Goal: Transaction & Acquisition: Subscribe to service/newsletter

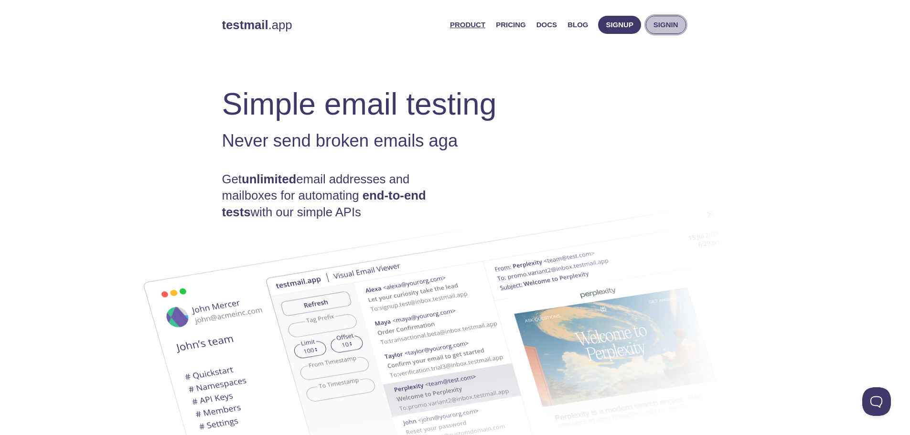
click at [673, 24] on span "Signin" at bounding box center [666, 25] width 25 height 12
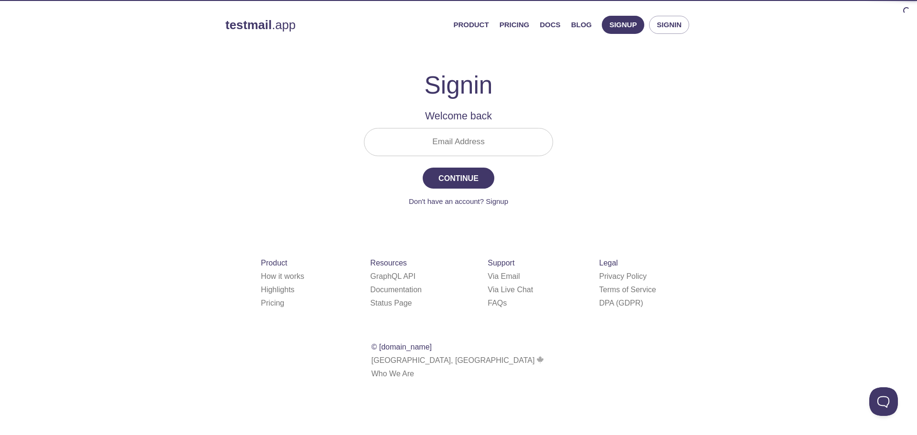
click at [484, 141] on input "Email Address" at bounding box center [459, 142] width 188 height 27
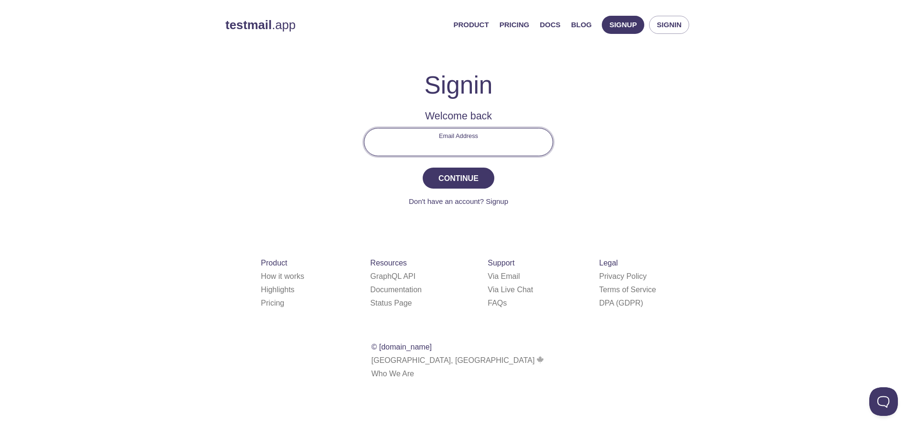
type input "[EMAIL_ADDRESS][DOMAIN_NAME]"
click at [454, 188] on button "Continue" at bounding box center [459, 178] width 72 height 21
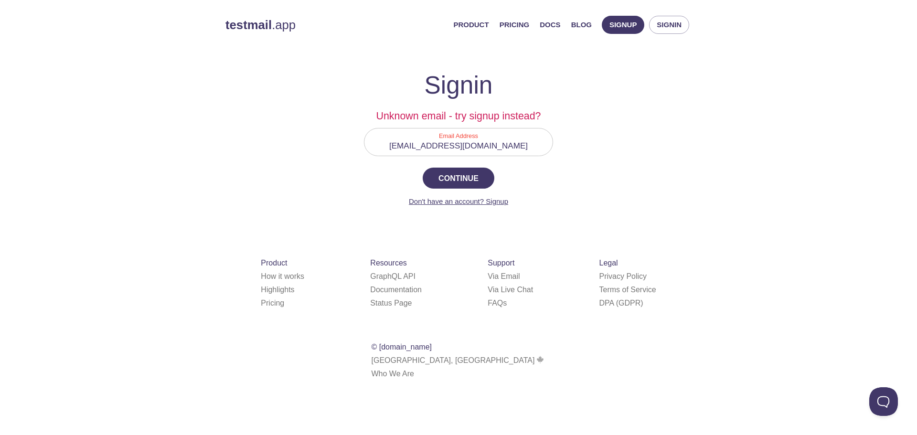
click at [497, 199] on link "Don't have an account? Signup" at bounding box center [458, 201] width 99 height 8
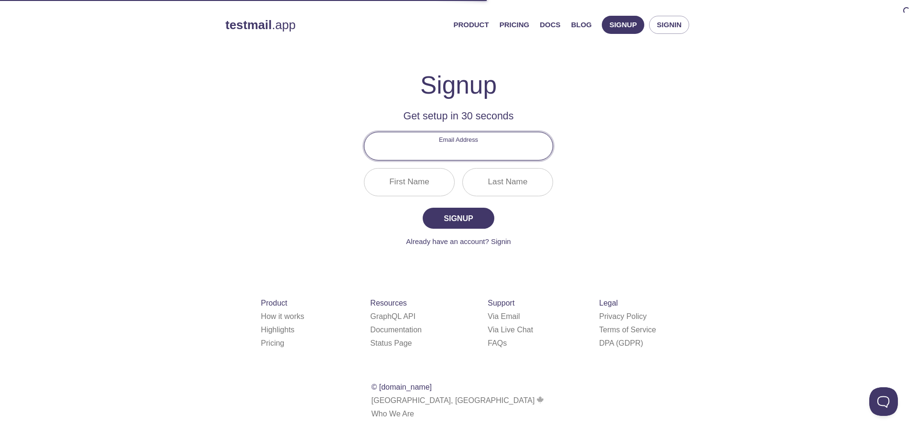
click at [467, 150] on input "Email Address" at bounding box center [459, 145] width 188 height 27
type input "[EMAIL_ADDRESS][DOMAIN_NAME]"
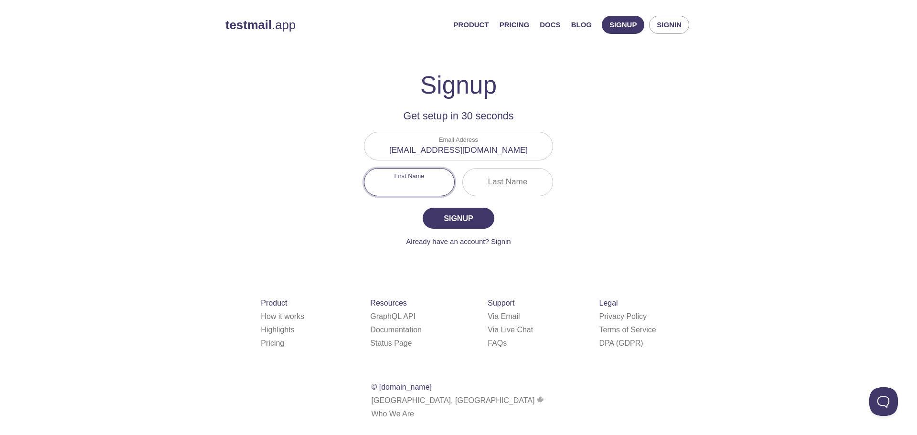
click at [411, 181] on input "First Name" at bounding box center [410, 182] width 90 height 27
type input "Max"
type input "hf"
click at [423, 208] on button "Signup" at bounding box center [459, 218] width 72 height 21
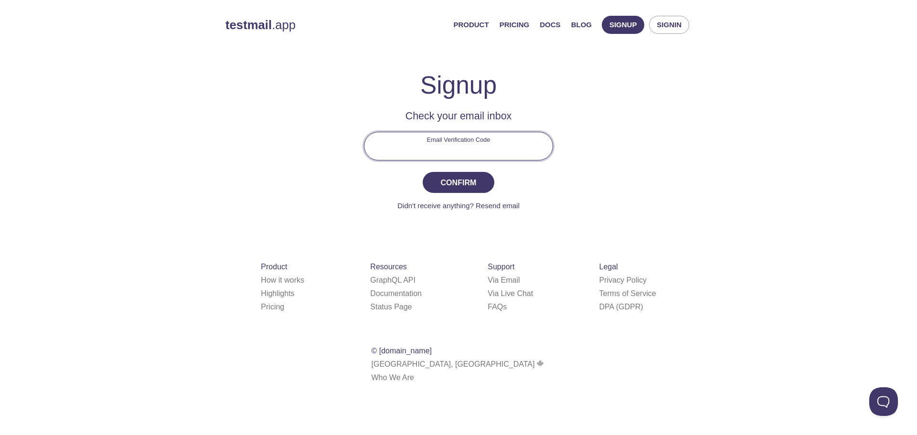
drag, startPoint x: 478, startPoint y: 146, endPoint x: 473, endPoint y: 158, distance: 12.6
click at [478, 146] on input "Email Verification Code" at bounding box center [459, 145] width 188 height 27
paste input "UEQQ16X"
type input "UEQQ16X"
click at [462, 180] on span "Confirm" at bounding box center [458, 182] width 51 height 13
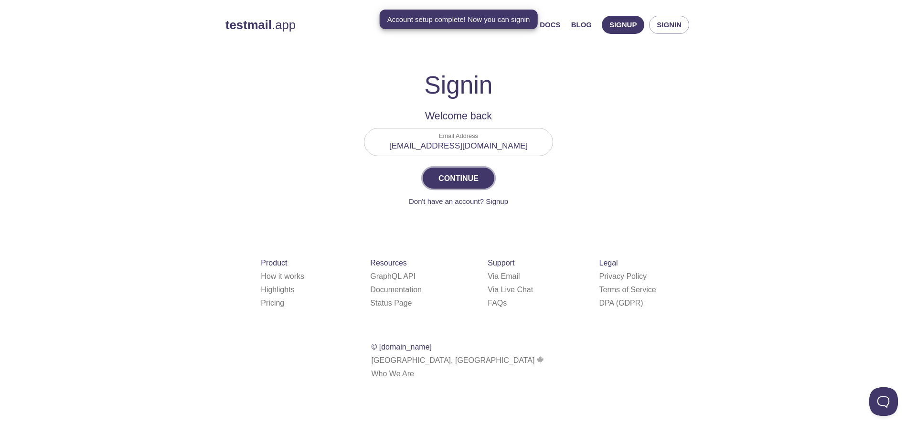
click at [479, 175] on span "Continue" at bounding box center [458, 178] width 51 height 13
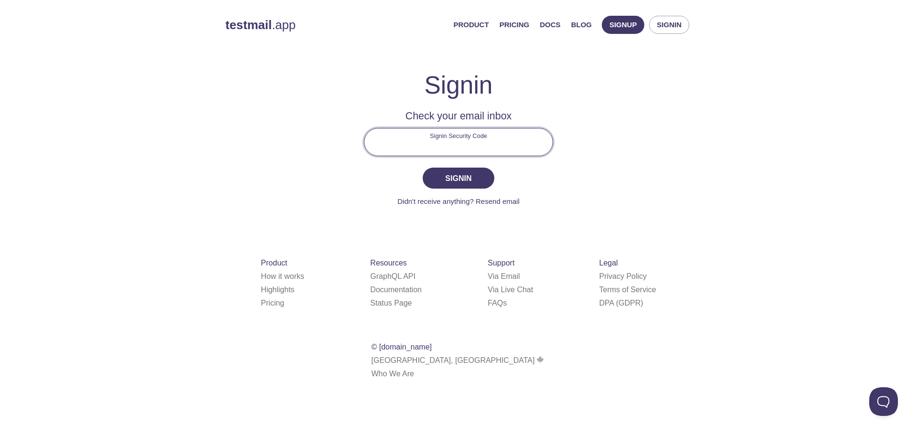
click at [488, 143] on input "Signin Security Code" at bounding box center [459, 142] width 188 height 27
paste input "4SQVLYN"
type input "4SQVLYN"
click at [464, 174] on span "Signin" at bounding box center [458, 178] width 51 height 13
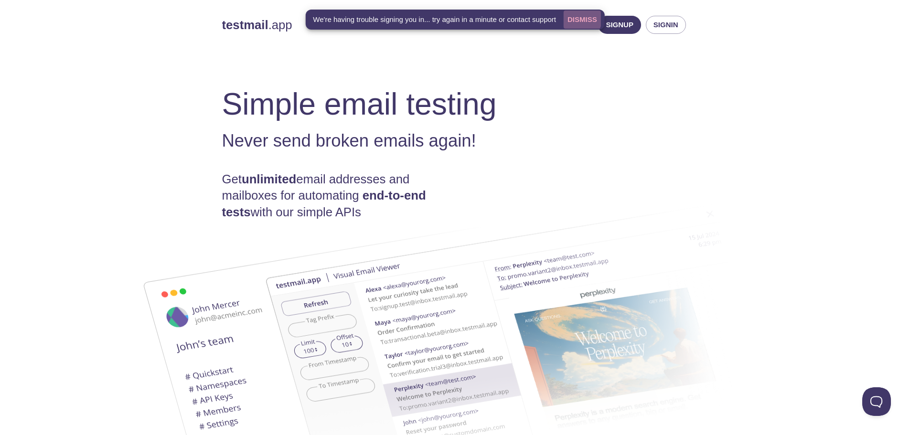
click at [575, 17] on span "Dismiss" at bounding box center [583, 19] width 30 height 12
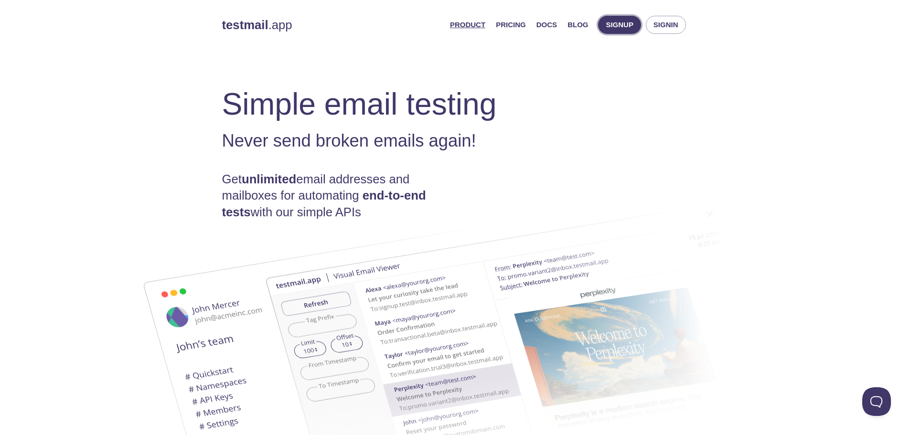
click at [612, 22] on span "Signup" at bounding box center [620, 25] width 28 height 12
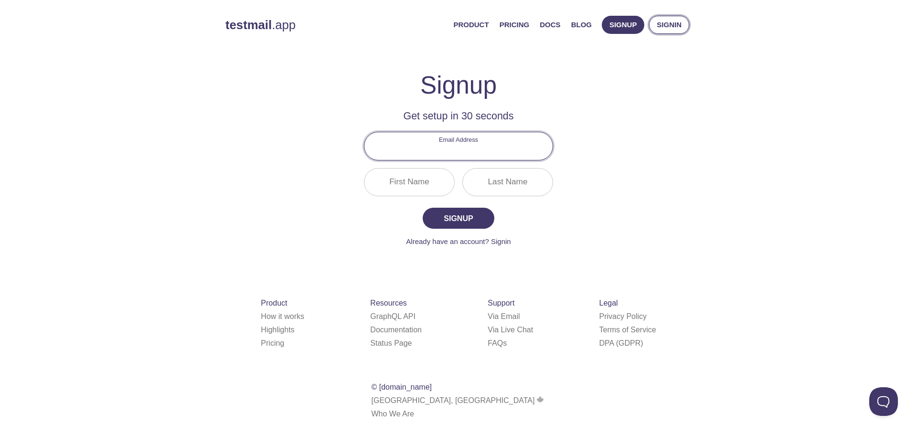
click at [664, 23] on span "Signin" at bounding box center [669, 25] width 25 height 12
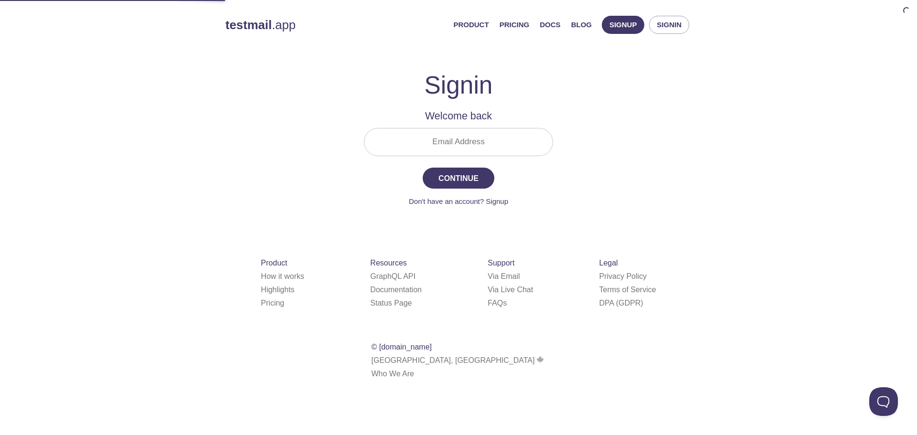
click at [462, 138] on input "Email Address" at bounding box center [459, 142] width 188 height 27
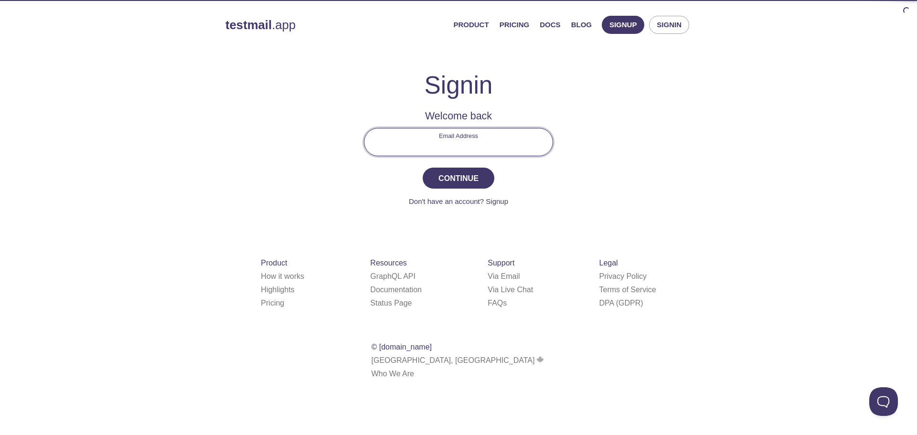
type input "[EMAIL_ADDRESS][DOMAIN_NAME]"
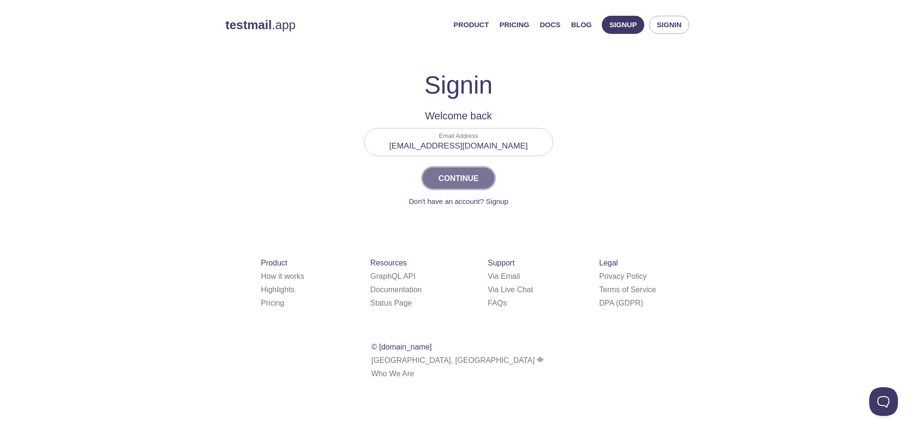
click at [449, 187] on button "Continue" at bounding box center [459, 178] width 72 height 21
drag, startPoint x: 473, startPoint y: 137, endPoint x: 468, endPoint y: 147, distance: 11.1
click at [473, 137] on input "Signin Security Code" at bounding box center [459, 142] width 188 height 27
paste input "62Z2J8S"
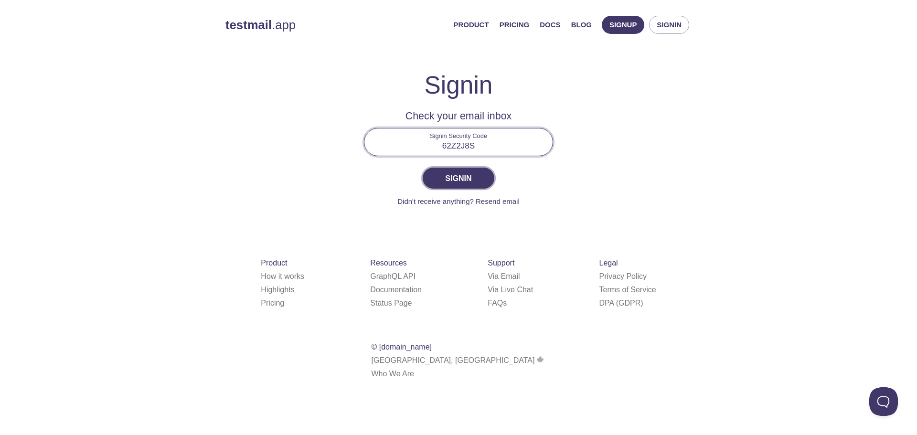
type input "62Z2J8S"
click at [478, 172] on span "Signin" at bounding box center [458, 178] width 51 height 13
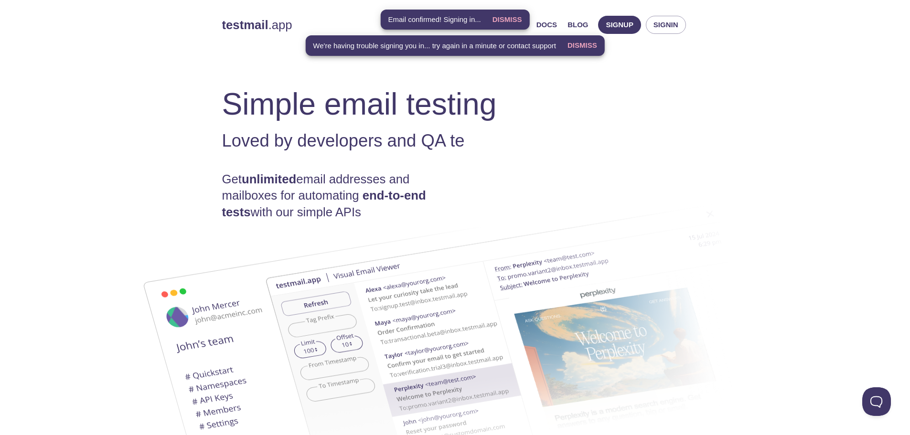
click at [428, 42] on span "We're having trouble signing you in... try again in a minute or contact support" at bounding box center [434, 46] width 243 height 10
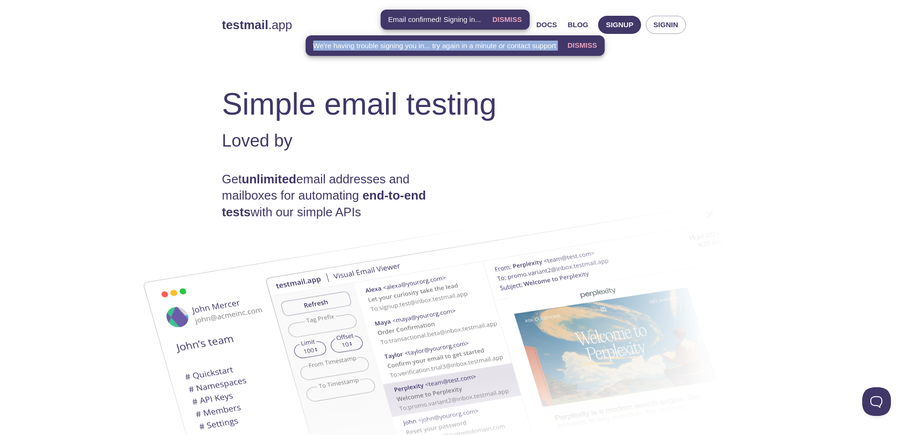
click at [428, 42] on span "We're having trouble signing you in... try again in a minute or contact support" at bounding box center [434, 46] width 243 height 10
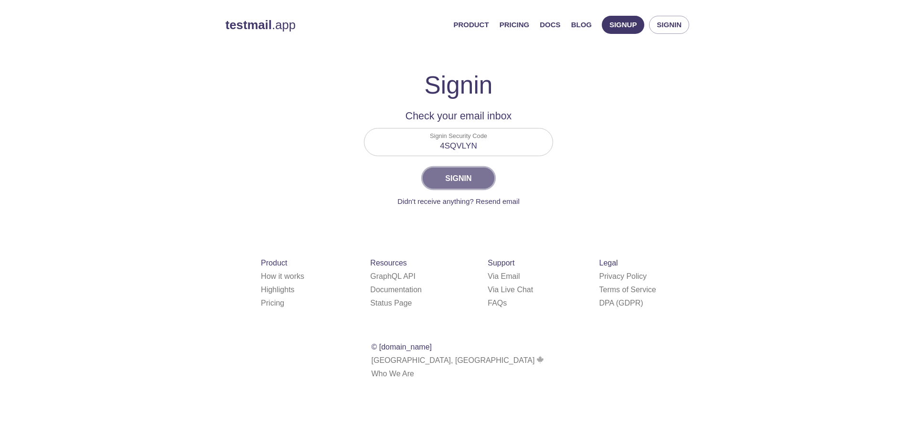
click at [470, 186] on button "Signin" at bounding box center [459, 178] width 72 height 21
